Goal: Communication & Community: Ask a question

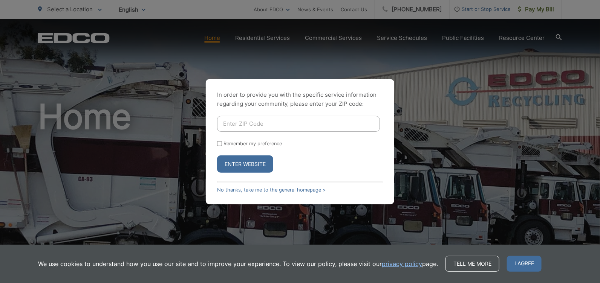
click at [234, 127] on input "Enter ZIP Code" at bounding box center [298, 124] width 163 height 16
type input "91932"
click at [219, 144] on input "Remember my preference" at bounding box center [219, 143] width 5 height 5
checkbox input "true"
click at [237, 162] on button "Enter Website" at bounding box center [245, 164] width 56 height 17
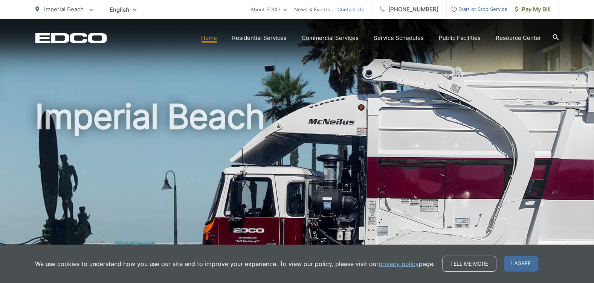
click at [362, 6] on link "Contact Us" at bounding box center [351, 9] width 26 height 9
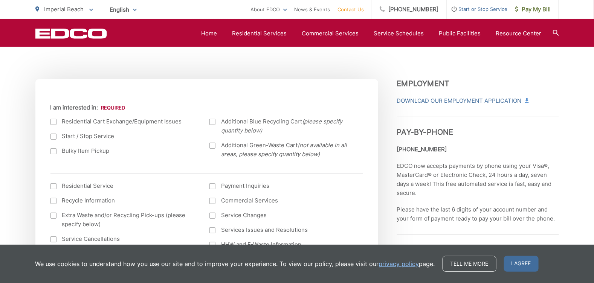
scroll to position [264, 0]
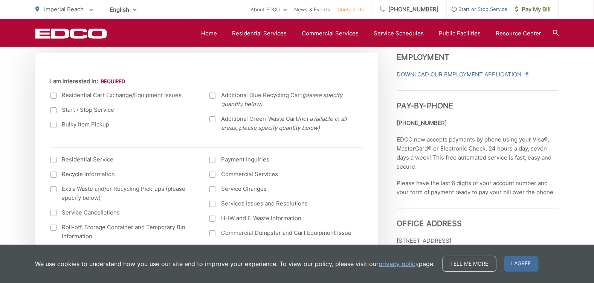
click at [53, 124] on div at bounding box center [53, 125] width 6 height 6
click at [0, 0] on input "Bulky Item Pickup" at bounding box center [0, 0] width 0 height 0
click at [52, 161] on div at bounding box center [53, 160] width 6 height 6
click at [0, 0] on input "I am interested in: (continued) *" at bounding box center [0, 0] width 0 height 0
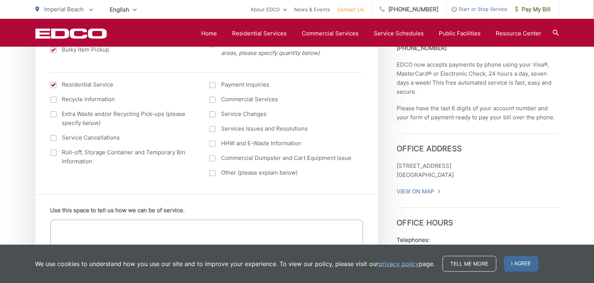
scroll to position [376, 0]
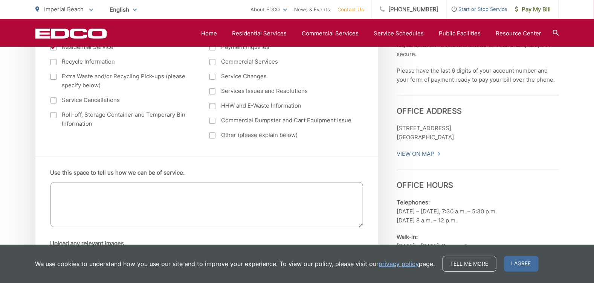
click at [62, 192] on textarea "Use this space to tell us how we can be of service." at bounding box center [206, 204] width 313 height 45
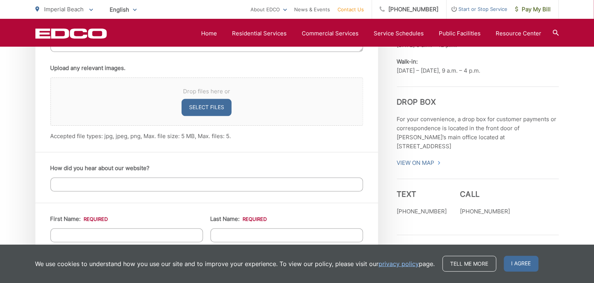
scroll to position [565, 0]
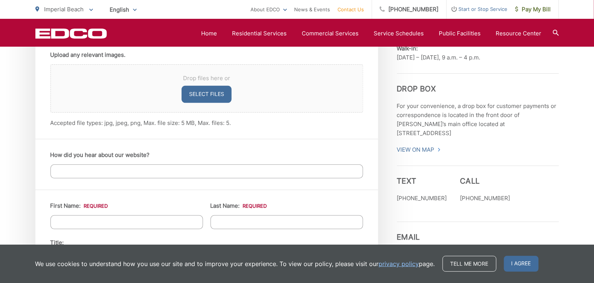
type textarea "I have a mattress covered with plastic and would like to know whether I can set…"
click at [69, 168] on input "How did you hear about our website?" at bounding box center [206, 172] width 313 height 14
type input "I'm a regular customer"
type input "[PERSON_NAME]"
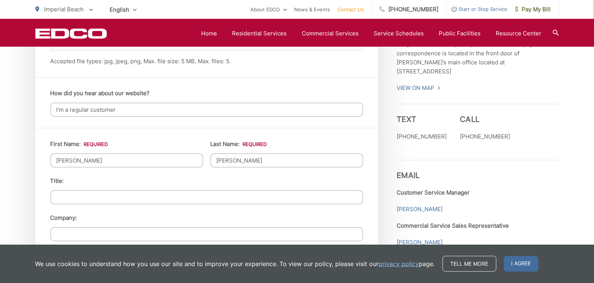
scroll to position [640, 0]
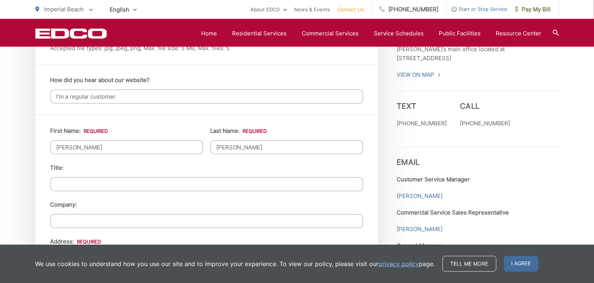
click at [62, 177] on input "Title:" at bounding box center [206, 184] width 313 height 14
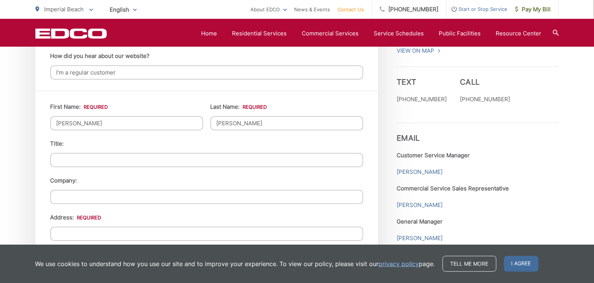
scroll to position [677, 0]
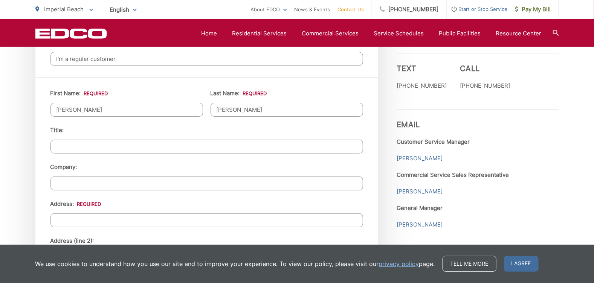
click at [60, 218] on input "Address: *" at bounding box center [206, 221] width 313 height 14
type input "[STREET_ADDRESS]"
type input "retired"
type input "Imperial Beach"
type input "[GEOGRAPHIC_DATA], [GEOGRAPHIC_DATA]"
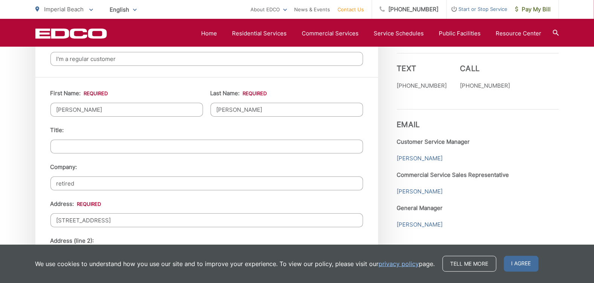
type input "91932-2012"
type input "6194246133"
type input "[EMAIL_ADDRESS][DOMAIN_NAME]"
type input "[PHONE_NUMBER]"
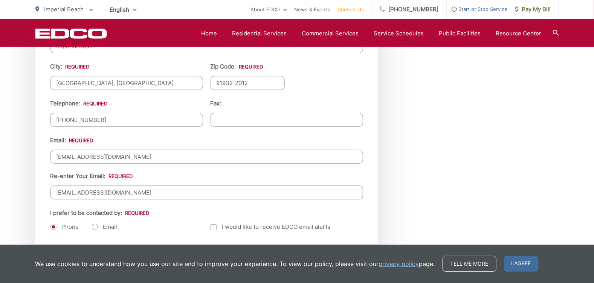
scroll to position [904, 0]
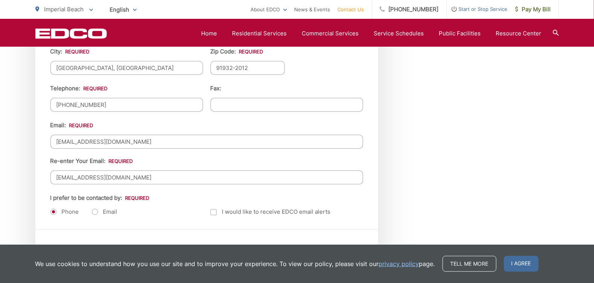
click at [212, 209] on div at bounding box center [214, 212] width 6 height 6
click at [0, 0] on input "Email Alerts" at bounding box center [0, 0] width 0 height 0
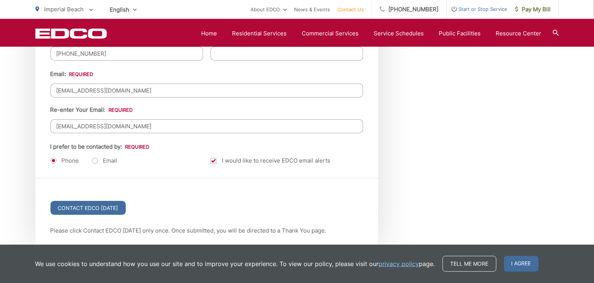
scroll to position [979, 0]
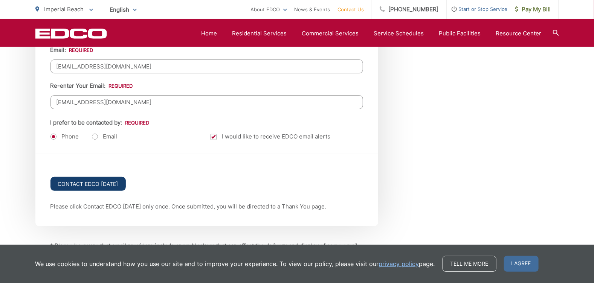
click at [79, 177] on input "Contact EDCO [DATE]" at bounding box center [87, 184] width 75 height 14
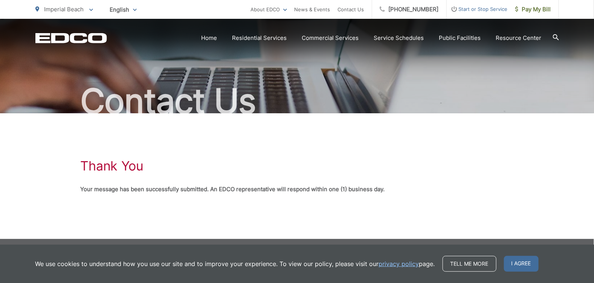
scroll to position [40, 0]
